Goal: Task Accomplishment & Management: Manage account settings

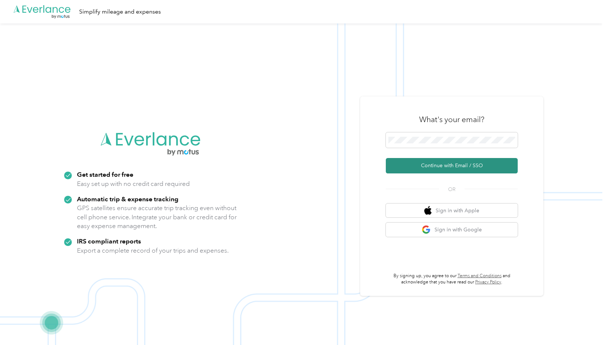
click at [453, 165] on button "Continue with Email / SSO" at bounding box center [452, 165] width 132 height 15
click at [457, 165] on button "Continue with Email / SSO" at bounding box center [452, 165] width 132 height 15
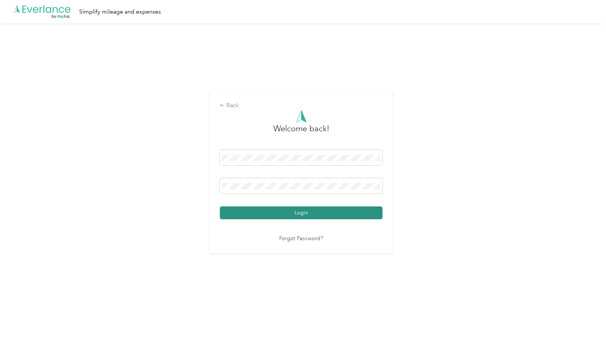
click at [305, 211] on button "Login" at bounding box center [301, 212] width 163 height 13
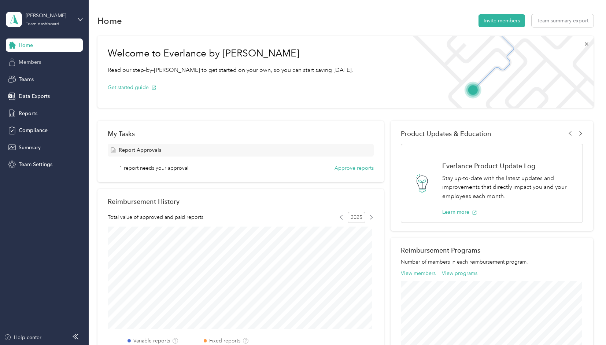
click at [27, 62] on span "Members" at bounding box center [30, 62] width 22 height 8
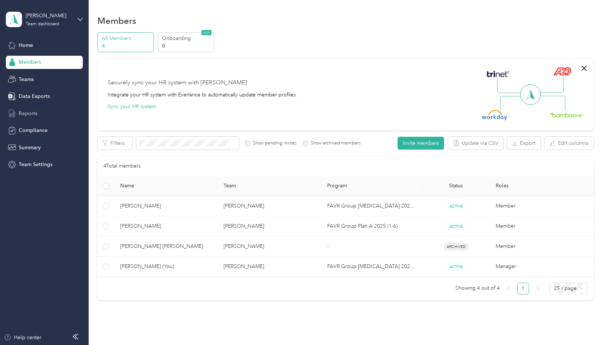
click at [28, 115] on span "Reports" at bounding box center [28, 113] width 19 height 8
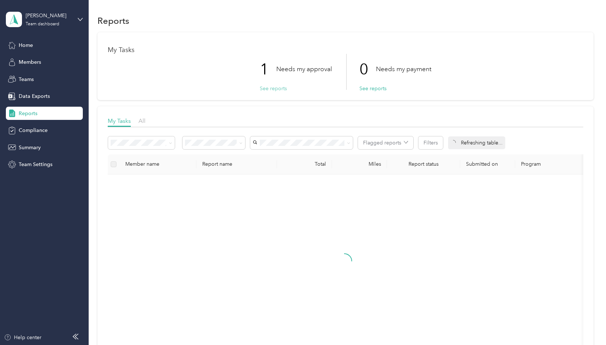
click at [277, 88] on button "See reports" at bounding box center [273, 89] width 27 height 8
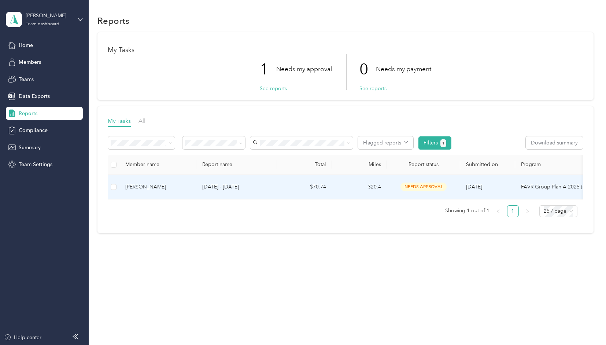
click at [416, 186] on span "needs approval" at bounding box center [423, 186] width 46 height 8
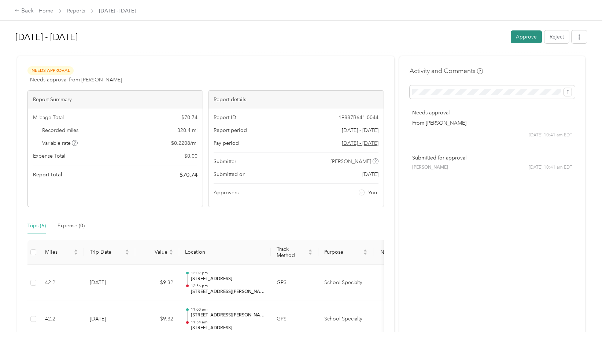
click at [524, 37] on button "Approve" at bounding box center [525, 36] width 31 height 13
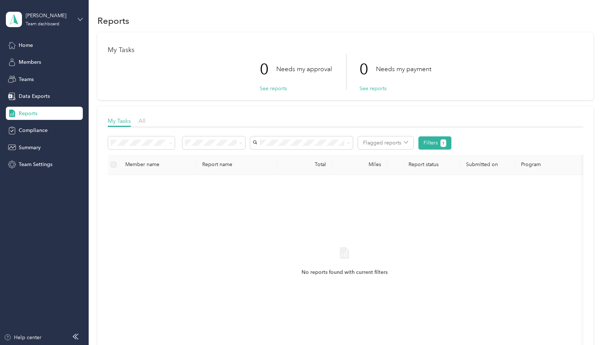
click at [78, 17] on icon at bounding box center [80, 19] width 5 height 5
click at [42, 78] on div "Personal dashboard" at bounding box center [35, 77] width 46 height 8
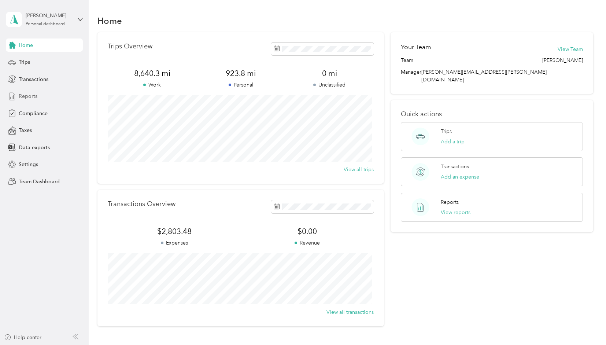
click at [26, 96] on span "Reports" at bounding box center [28, 96] width 19 height 8
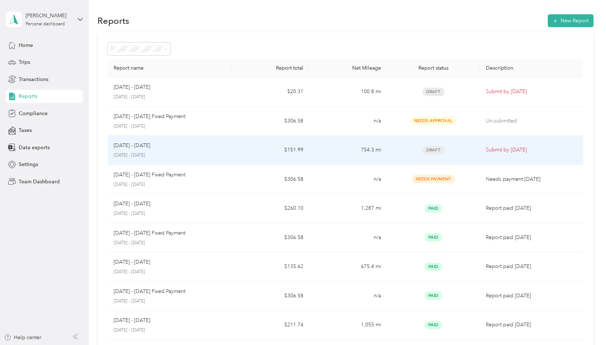
click at [431, 148] on span "Draft" at bounding box center [433, 150] width 22 height 8
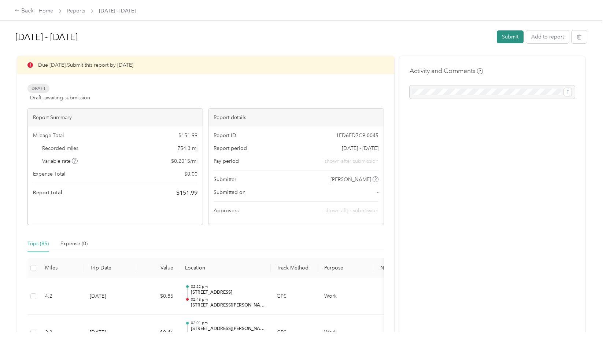
click at [511, 36] on button "Submit" at bounding box center [510, 36] width 27 height 13
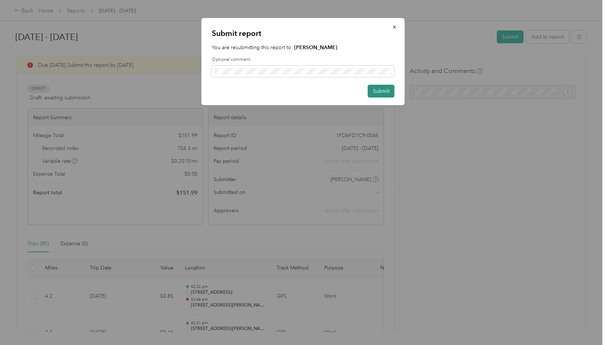
click at [380, 88] on button "Submit" at bounding box center [381, 91] width 27 height 13
